Goal: Check status: Check status

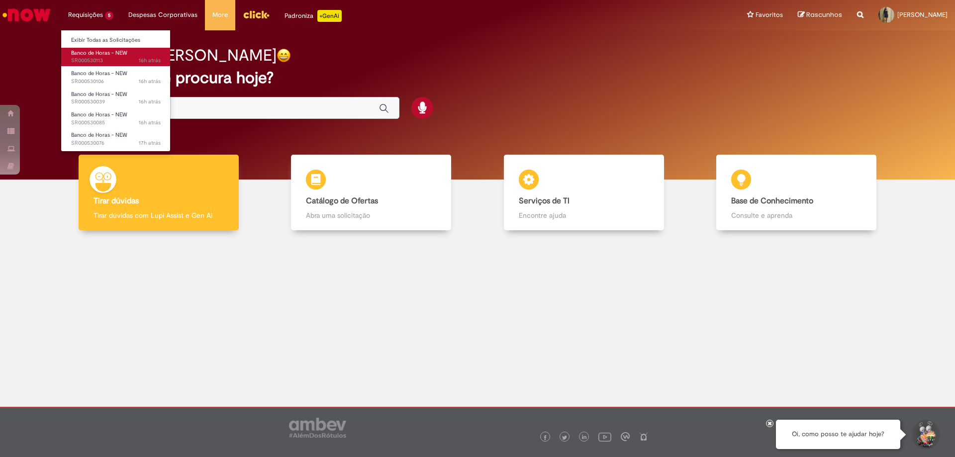
click at [95, 52] on span "Banco de Horas - NEW" at bounding box center [99, 52] width 56 height 7
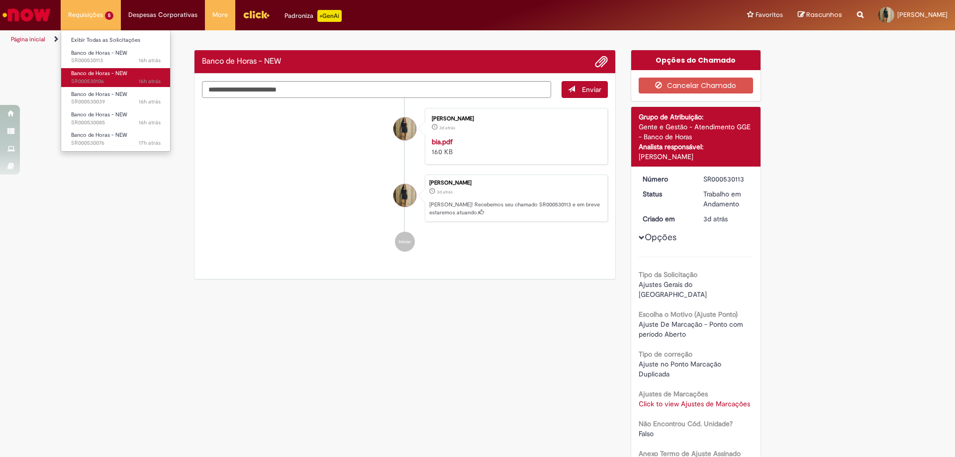
click at [100, 81] on span "16h atrás 16 horas atrás SR000530106" at bounding box center [116, 82] width 90 height 8
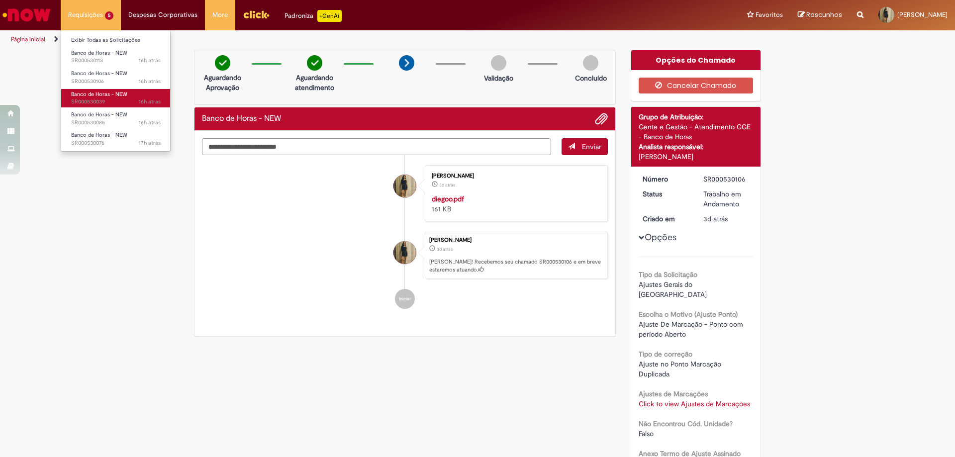
click at [122, 94] on span "Banco de Horas - NEW" at bounding box center [99, 94] width 56 height 7
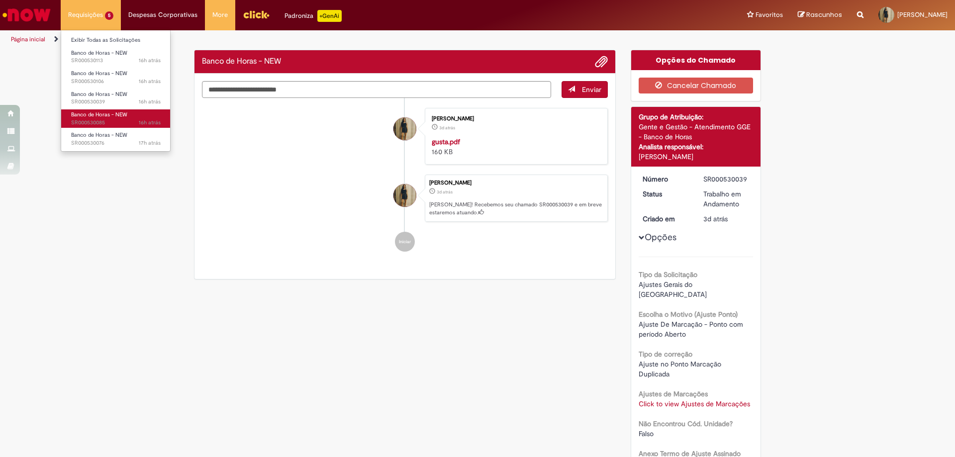
click at [121, 115] on span "Banco de Horas - NEW" at bounding box center [99, 114] width 56 height 7
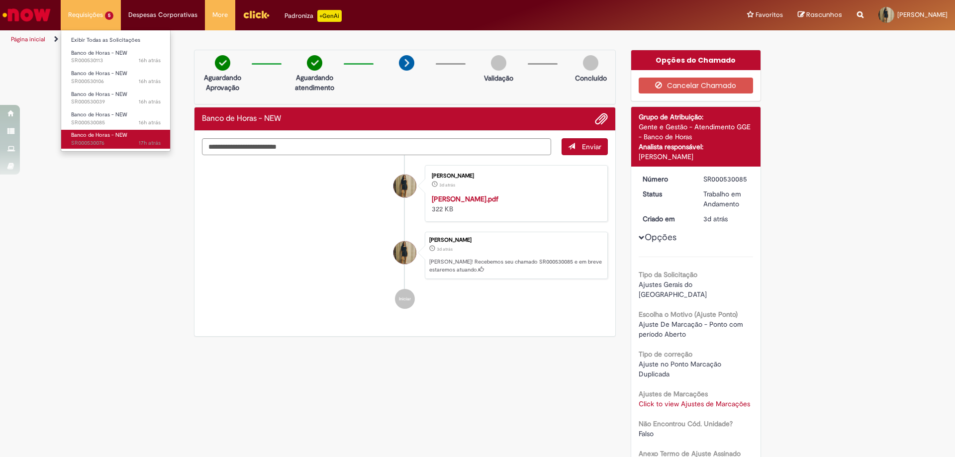
click at [113, 134] on span "Banco de Horas - NEW" at bounding box center [99, 134] width 56 height 7
